Goal: Information Seeking & Learning: Compare options

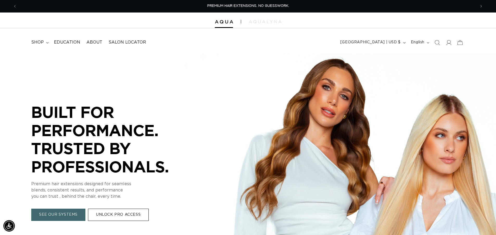
click at [41, 46] on summary "shop" at bounding box center [39, 42] width 23 height 12
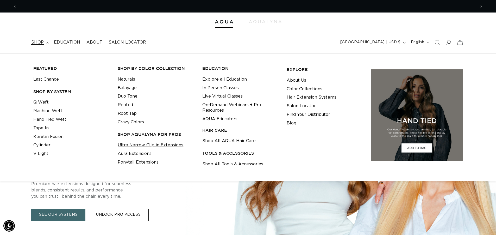
scroll to position [0, 918]
click at [133, 145] on link "Ultra Narrow Clip in Extensions" at bounding box center [151, 145] width 66 height 9
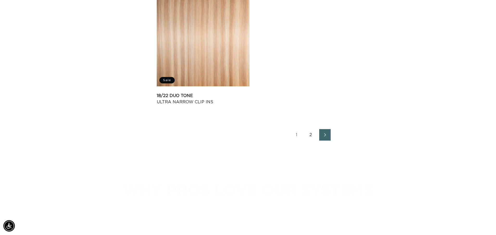
scroll to position [833, 0]
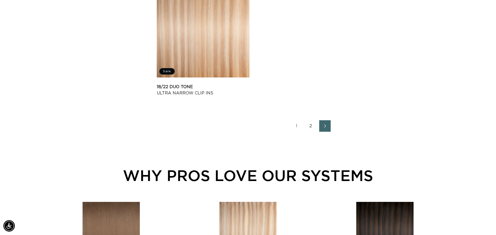
click at [297, 127] on link "1" at bounding box center [296, 125] width 11 height 11
click at [318, 126] on ul "1 2" at bounding box center [311, 125] width 308 height 11
click at [322, 126] on icon "Next page" at bounding box center [325, 126] width 7 height 4
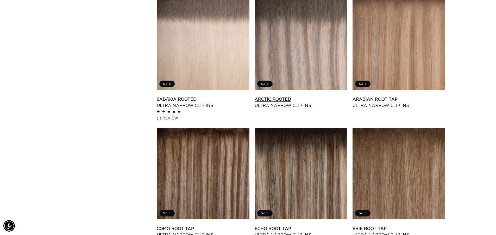
scroll to position [0, 459]
click at [312, 96] on link "Arctic Rooted Ultra Narrow Clip Ins" at bounding box center [301, 102] width 93 height 13
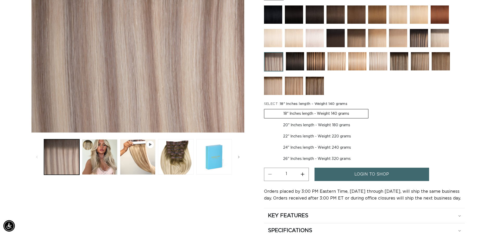
scroll to position [0, 459]
drag, startPoint x: 177, startPoint y: 162, endPoint x: 182, endPoint y: 166, distance: 5.9
click at [180, 164] on button "Load image 3 in gallery view" at bounding box center [175, 156] width 35 height 35
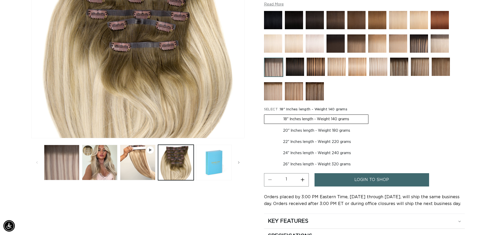
scroll to position [150, 0]
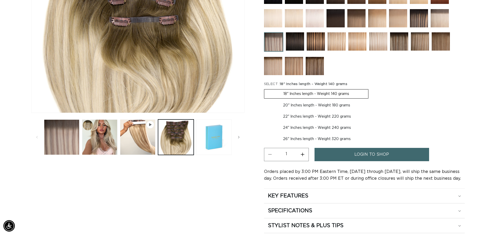
click at [329, 103] on label "20" Inches length - Weight 180 grams Variant sold out or unavailable" at bounding box center [316, 105] width 105 height 9
click at [371, 88] on input "20" Inches length - Weight 180 grams Variant sold out or unavailable" at bounding box center [371, 88] width 0 height 0
radio input "true"
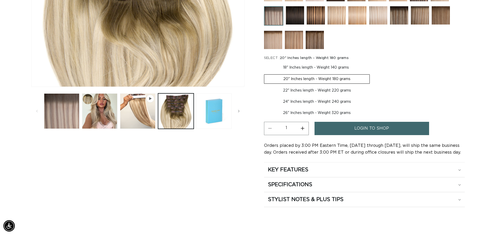
scroll to position [0, 0]
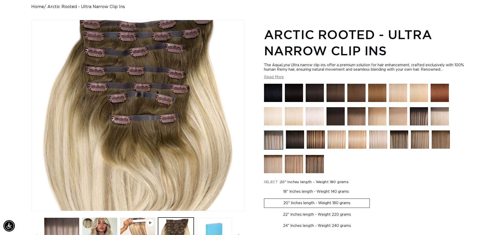
click at [438, 113] on img at bounding box center [440, 116] width 18 height 18
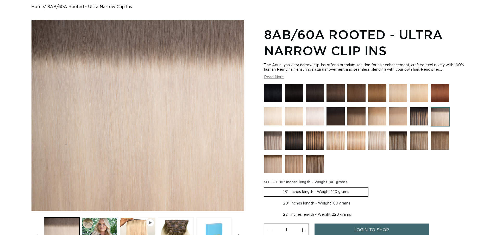
click at [277, 139] on img at bounding box center [273, 140] width 18 height 18
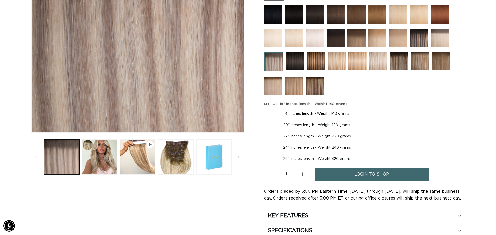
scroll to position [0, 459]
click at [386, 54] on img at bounding box center [378, 61] width 18 height 18
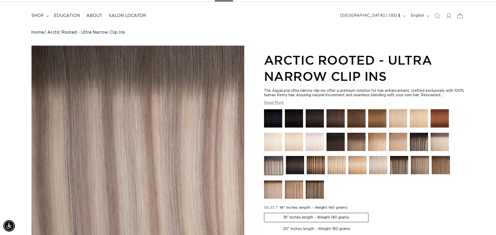
scroll to position [26, 0]
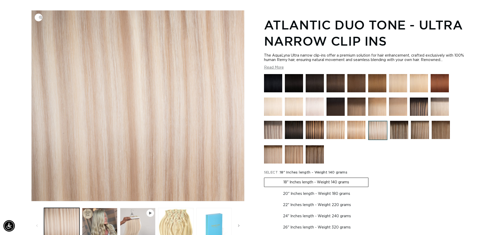
scroll to position [78, 0]
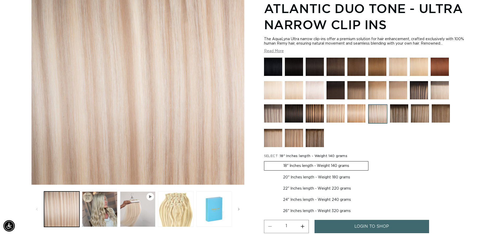
click at [278, 107] on img at bounding box center [273, 113] width 18 height 18
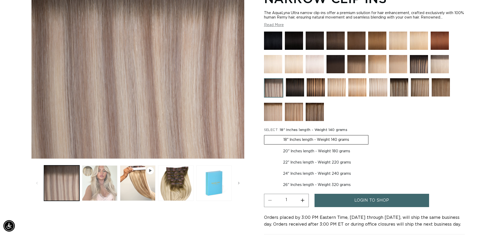
scroll to position [0, 459]
click at [100, 170] on button "Load image 2 in gallery view" at bounding box center [99, 182] width 35 height 35
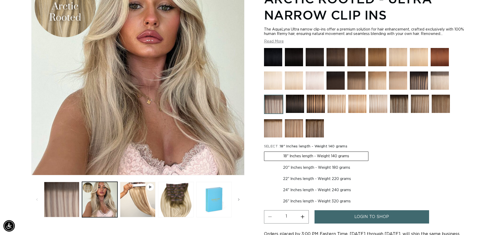
scroll to position [0, 918]
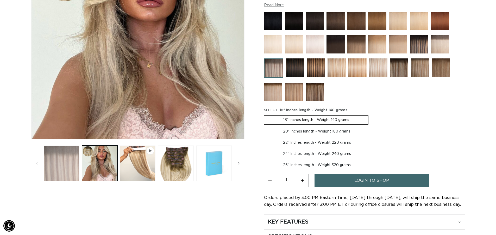
click at [68, 164] on button "Load image 1 in gallery view" at bounding box center [61, 162] width 35 height 35
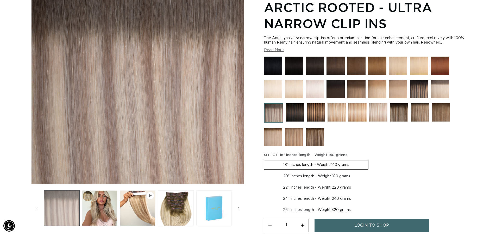
scroll to position [72, 0]
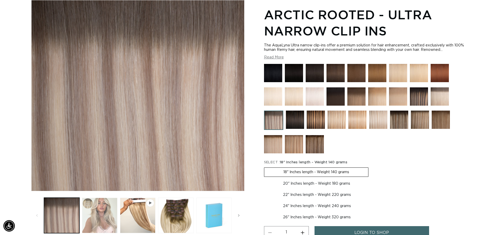
click at [108, 214] on button "Load image 2 in gallery view" at bounding box center [99, 214] width 35 height 35
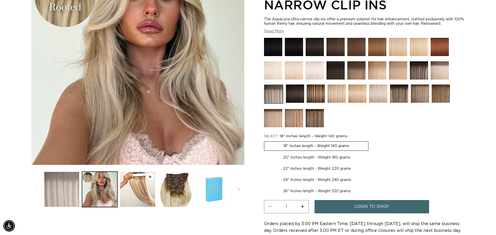
scroll to position [0, 918]
click at [62, 193] on button "Load image 1 in gallery view" at bounding box center [61, 188] width 35 height 35
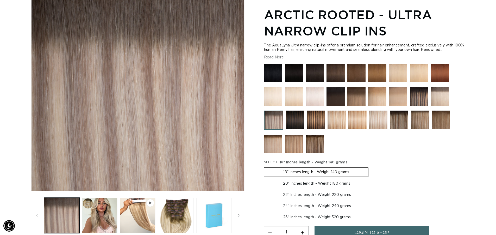
scroll to position [0, 0]
click at [109, 214] on button "Load image 2 in gallery view" at bounding box center [99, 214] width 35 height 35
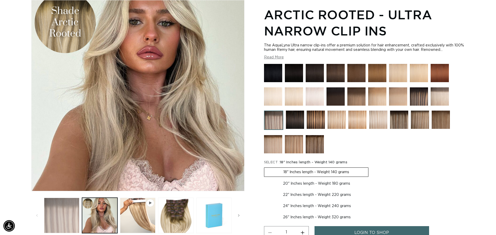
scroll to position [0, 459]
click at [64, 217] on button "Load image 1 in gallery view" at bounding box center [61, 214] width 35 height 35
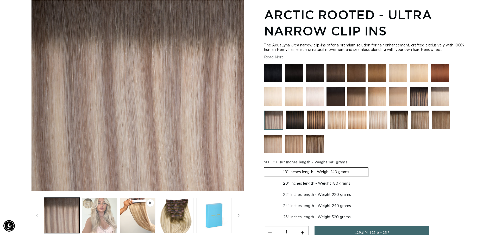
click at [108, 202] on button "Load image 2 in gallery view" at bounding box center [99, 214] width 35 height 35
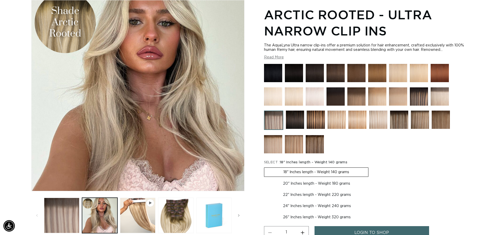
scroll to position [0, 0]
click at [72, 209] on button "Load image 1 in gallery view" at bounding box center [61, 214] width 35 height 35
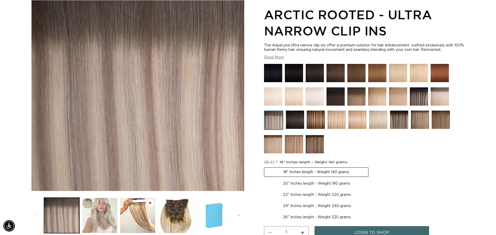
click at [90, 221] on button "Load image 2 in gallery view" at bounding box center [99, 214] width 35 height 35
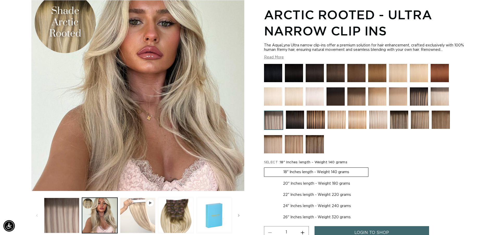
click at [135, 219] on button "Play video 1 in gallery view" at bounding box center [137, 214] width 35 height 35
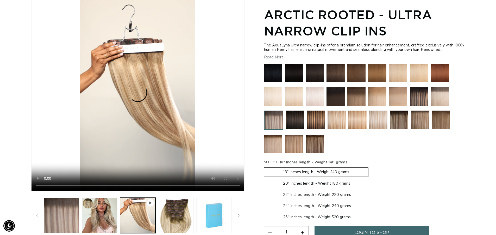
scroll to position [0, 918]
click at [183, 202] on button "Load image 3 in gallery view" at bounding box center [175, 214] width 35 height 35
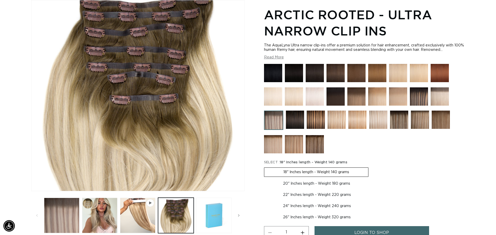
click at [361, 118] on img at bounding box center [357, 119] width 18 height 18
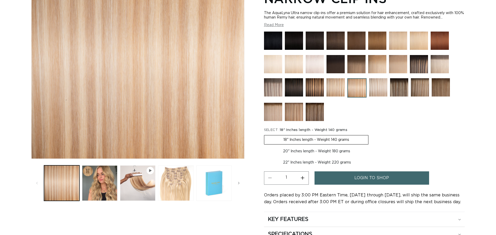
click at [178, 182] on button "Load image 3 in gallery view" at bounding box center [175, 182] width 35 height 35
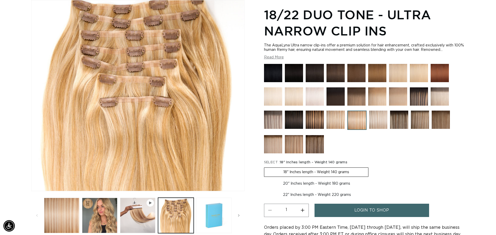
scroll to position [0, 459]
click at [270, 123] on img at bounding box center [273, 119] width 18 height 18
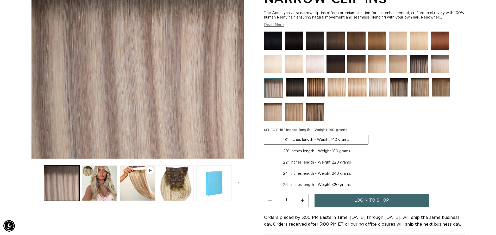
click at [450, 60] on div at bounding box center [364, 78] width 201 height 92
click at [443, 61] on img at bounding box center [440, 64] width 18 height 18
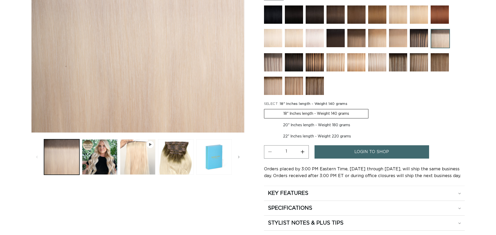
click at [151, 155] on button "Play video 1 in gallery view" at bounding box center [137, 156] width 35 height 35
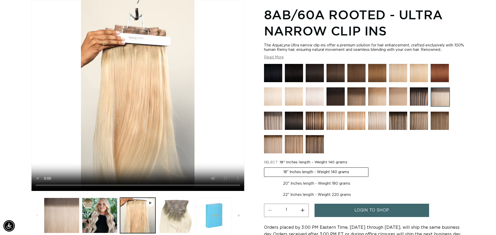
scroll to position [0, 459]
click at [175, 209] on button "Load image 3 in gallery view" at bounding box center [175, 214] width 35 height 35
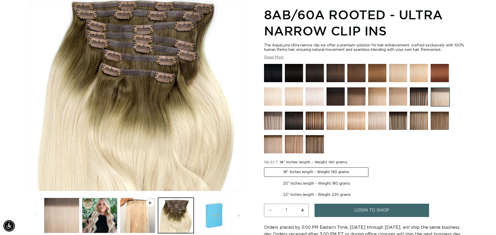
click at [272, 118] on img at bounding box center [273, 120] width 18 height 18
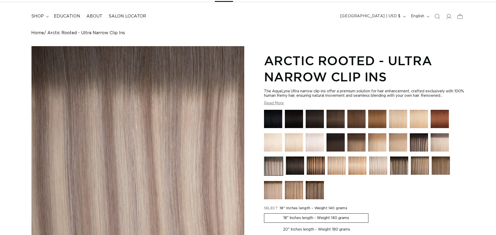
click at [421, 164] on img at bounding box center [420, 165] width 18 height 18
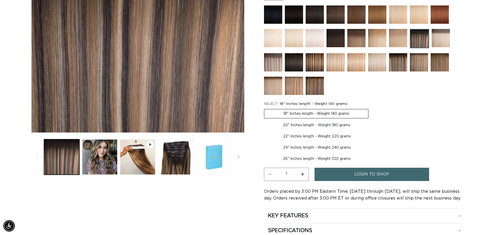
click at [422, 58] on img at bounding box center [419, 62] width 18 height 18
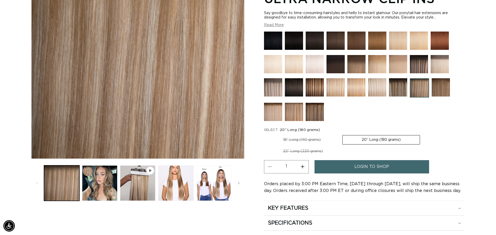
scroll to position [0, 918]
click at [105, 186] on button "Load image 2 in gallery view" at bounding box center [99, 182] width 35 height 35
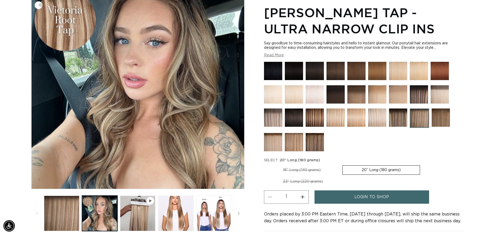
scroll to position [72, 0]
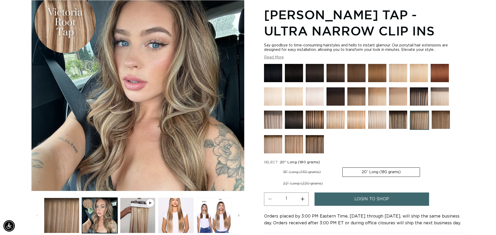
click at [274, 111] on img at bounding box center [273, 119] width 18 height 18
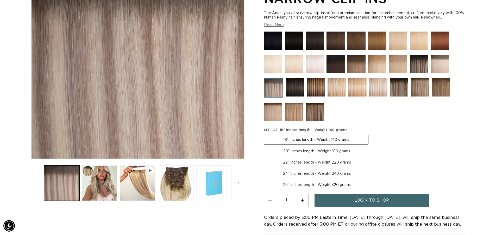
click at [383, 87] on img at bounding box center [378, 87] width 18 height 18
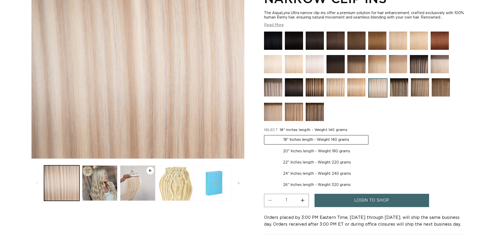
click at [401, 86] on img at bounding box center [399, 87] width 18 height 18
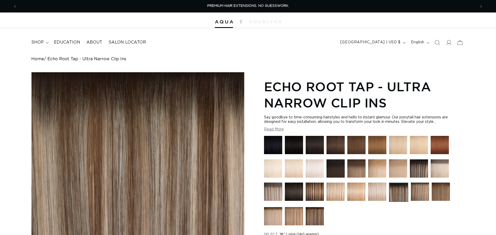
click at [416, 188] on img at bounding box center [420, 191] width 18 height 18
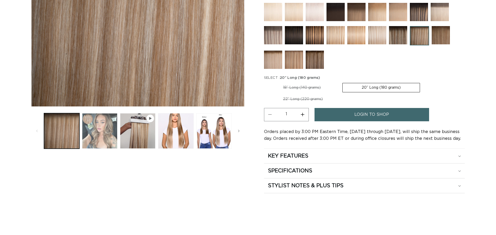
click at [96, 136] on button "Load image 2 in gallery view" at bounding box center [99, 130] width 35 height 35
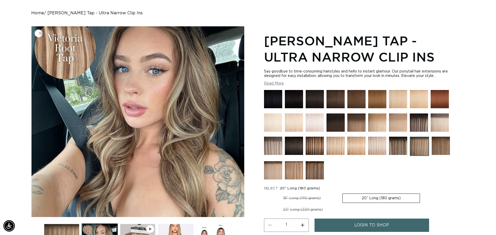
scroll to position [0, 918]
click at [267, 144] on img at bounding box center [273, 145] width 18 height 18
